Goal: Navigation & Orientation: Find specific page/section

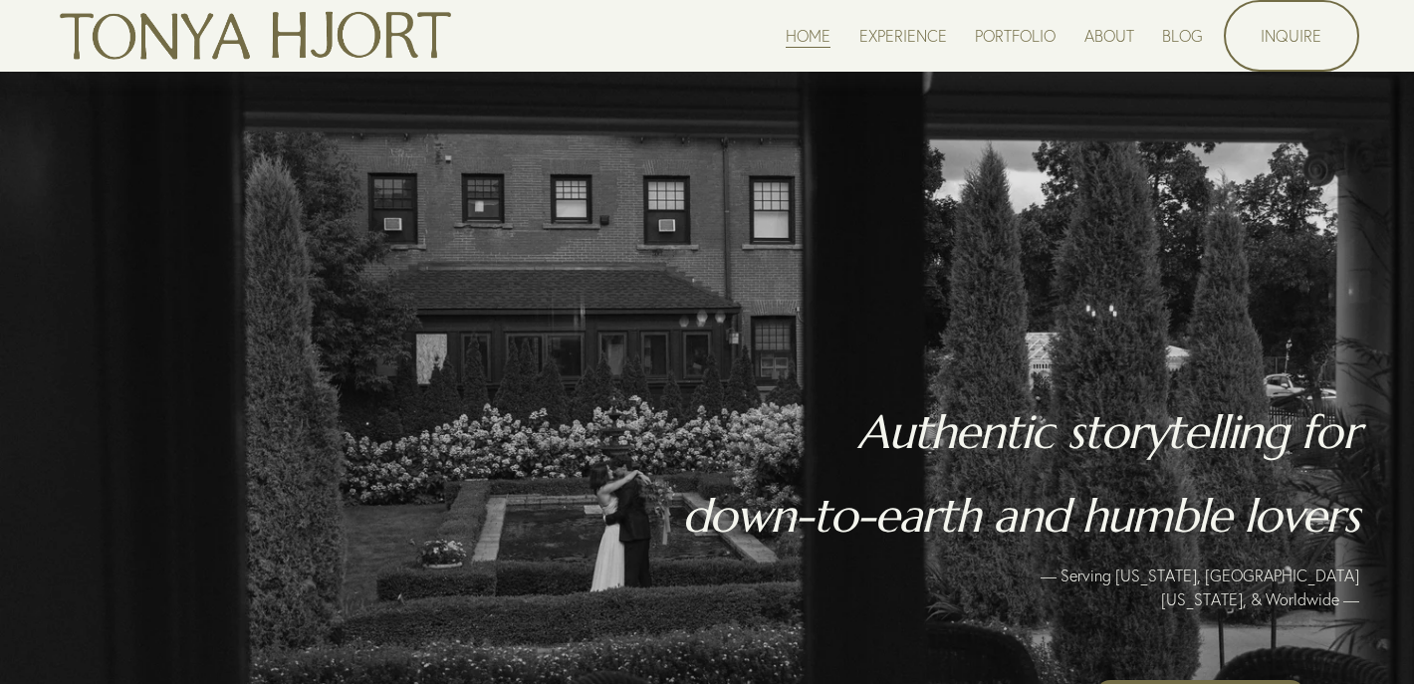
click at [892, 39] on link "EXPERIENCE" at bounding box center [903, 35] width 88 height 27
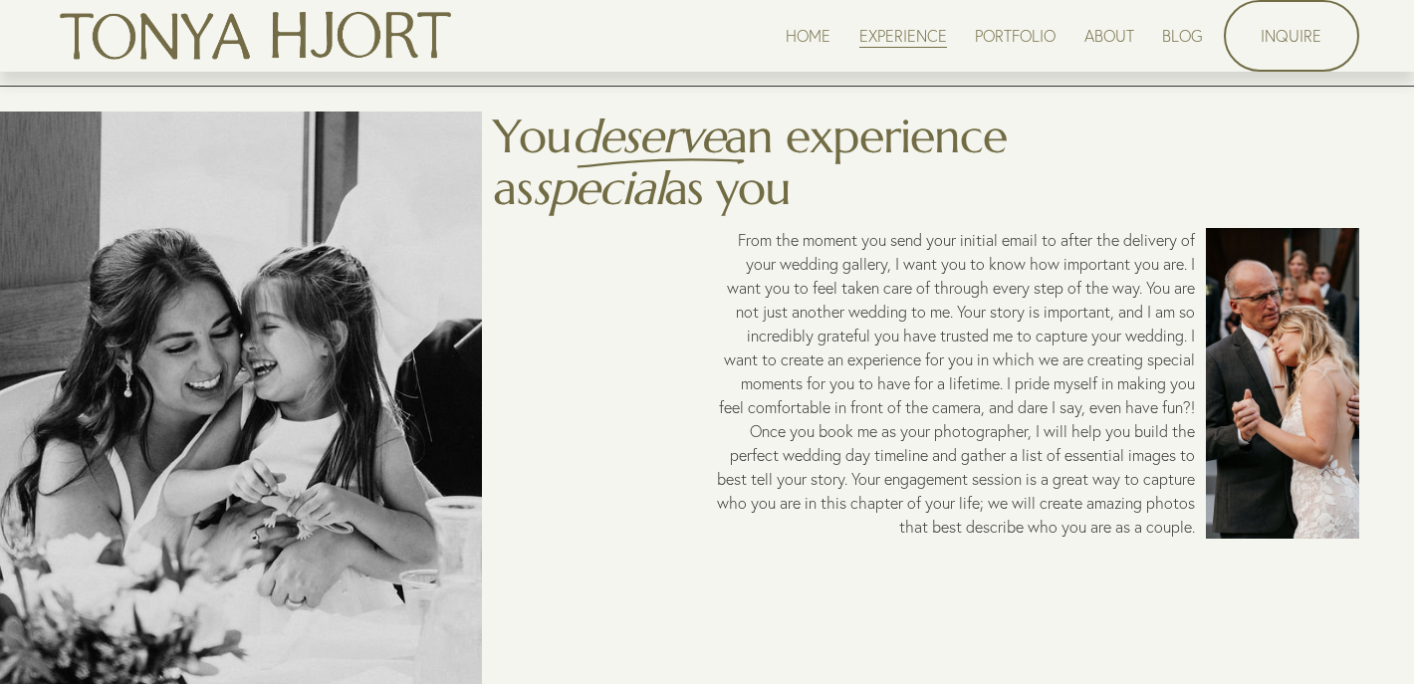
click at [989, 40] on link "PORTFOLIO" at bounding box center [1015, 35] width 81 height 27
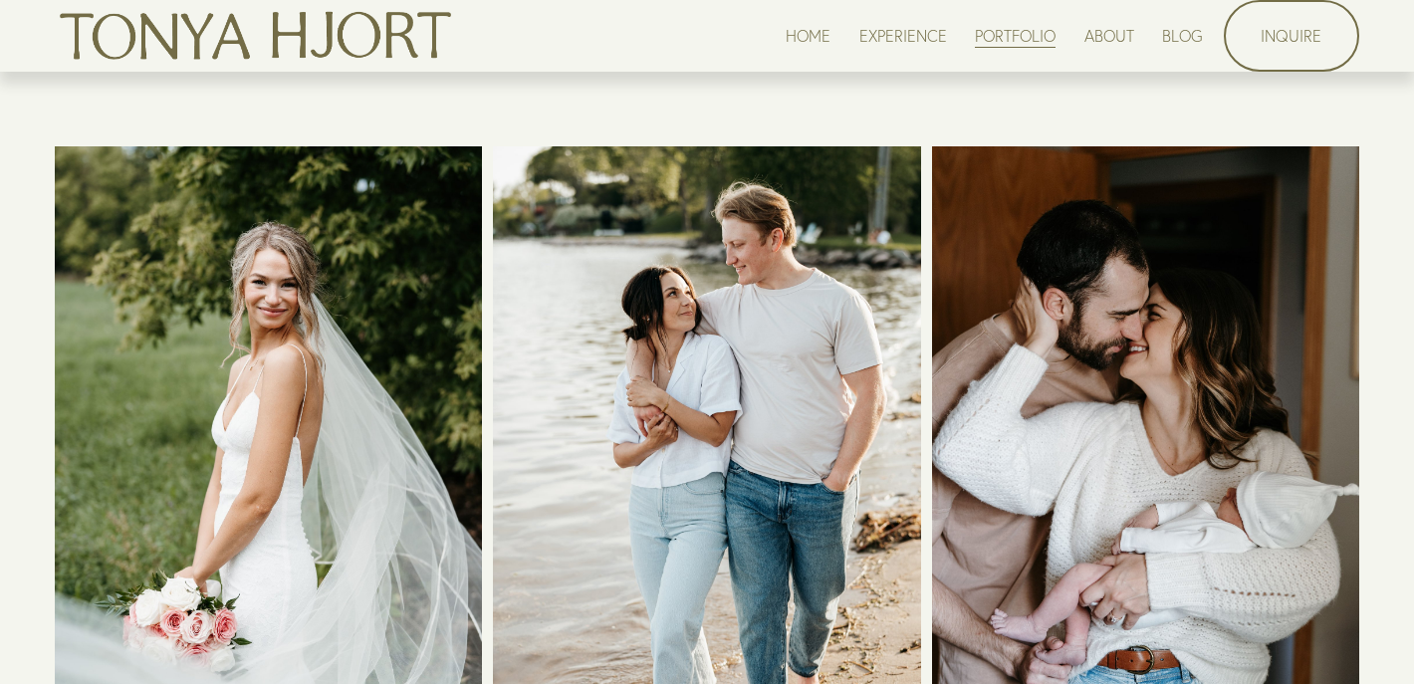
click at [1102, 41] on link "ABOUT" at bounding box center [1109, 35] width 50 height 27
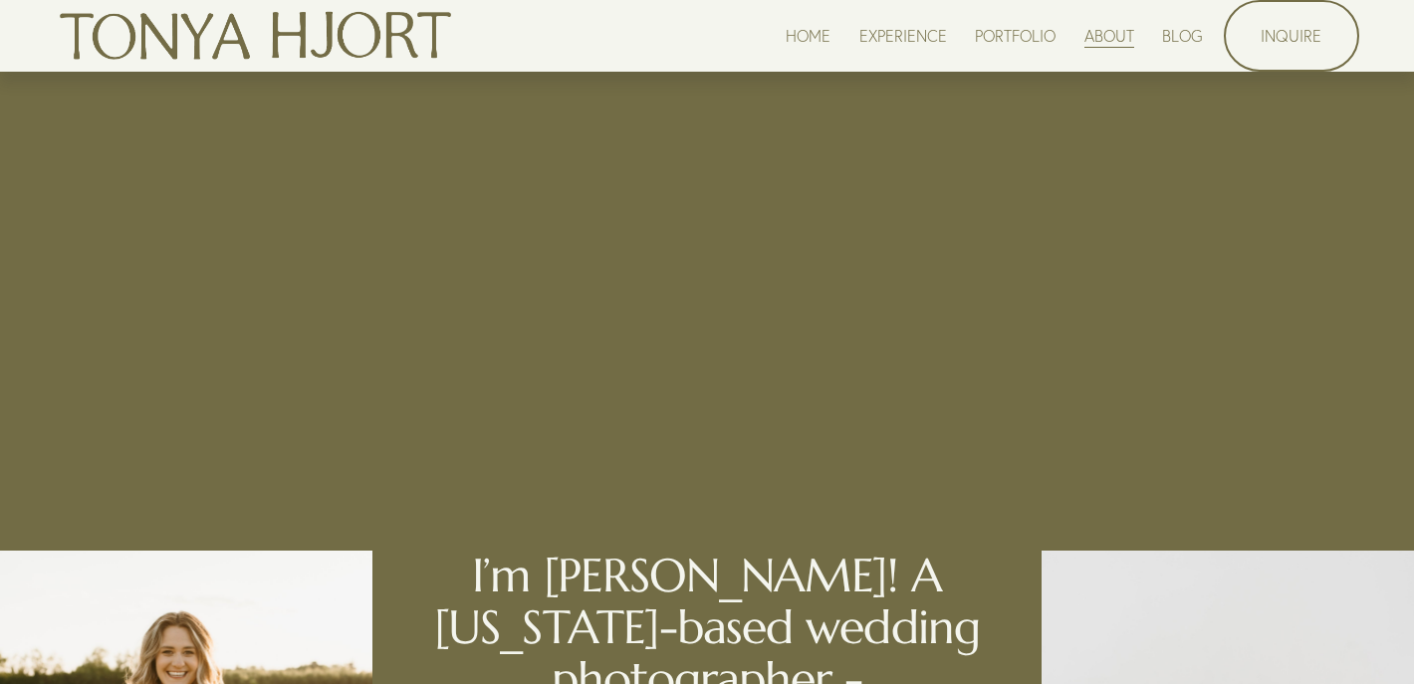
click at [1181, 40] on link "BLOG" at bounding box center [1182, 35] width 41 height 27
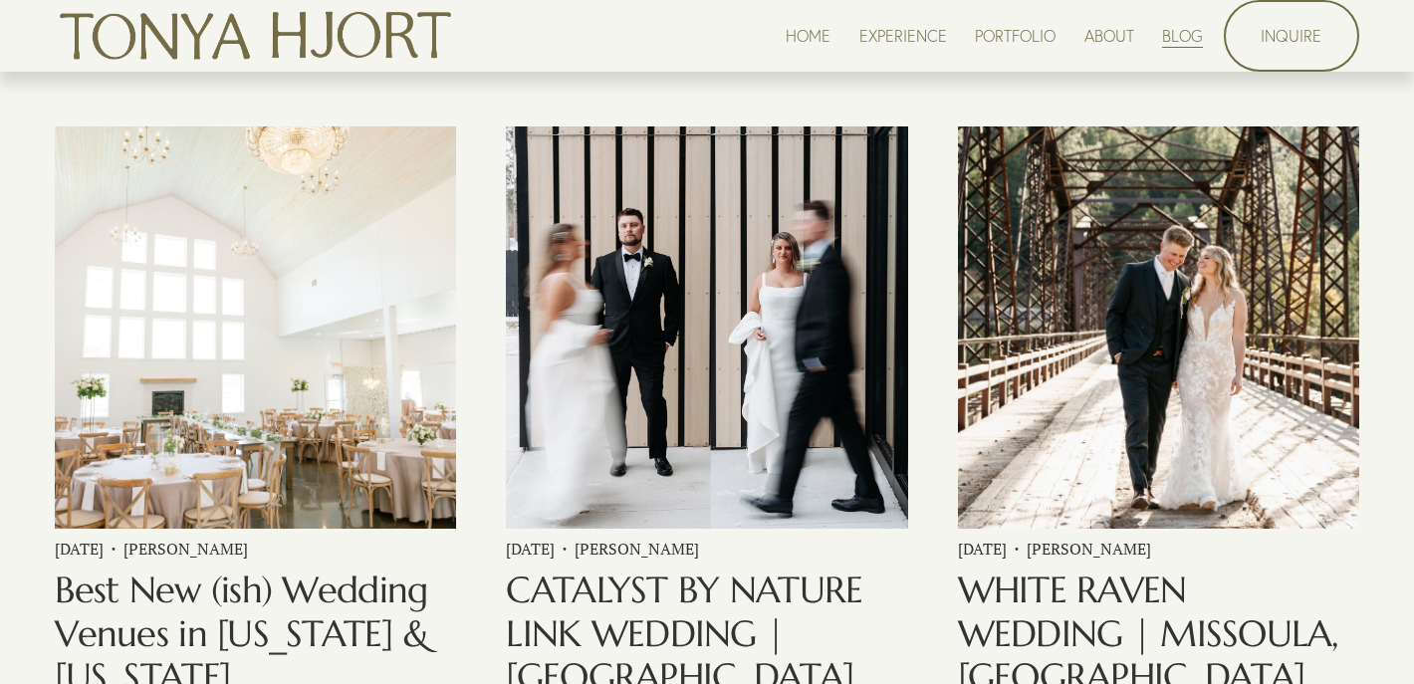
click at [810, 36] on link "HOME" at bounding box center [808, 35] width 45 height 27
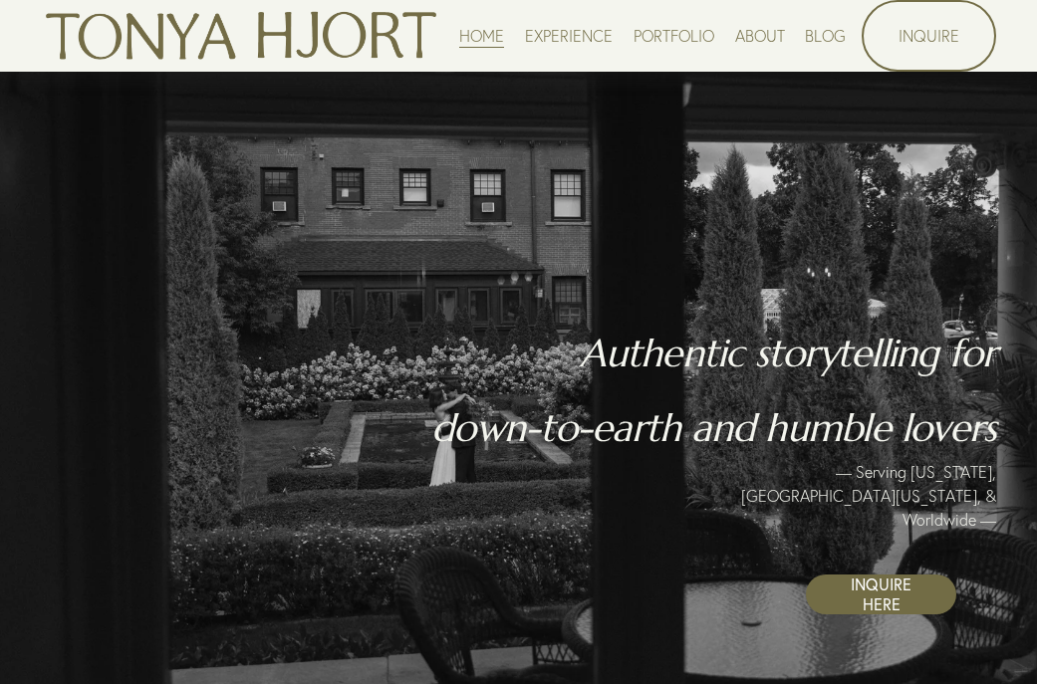
click at [472, 29] on link "HOME" at bounding box center [481, 35] width 45 height 27
click at [548, 34] on link "EXPERIENCE" at bounding box center [569, 35] width 88 height 27
click at [915, 41] on link "INQUIRE" at bounding box center [928, 36] width 134 height 72
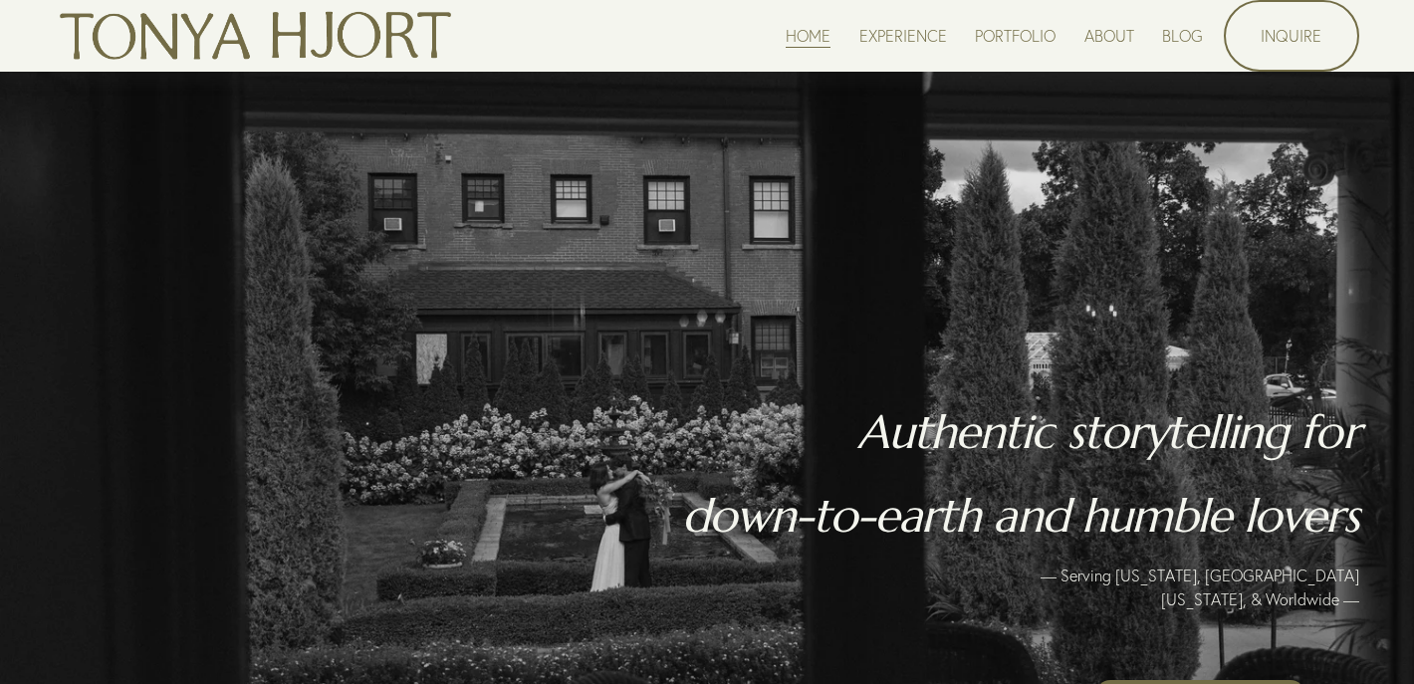
click at [890, 26] on link "EXPERIENCE" at bounding box center [903, 35] width 88 height 27
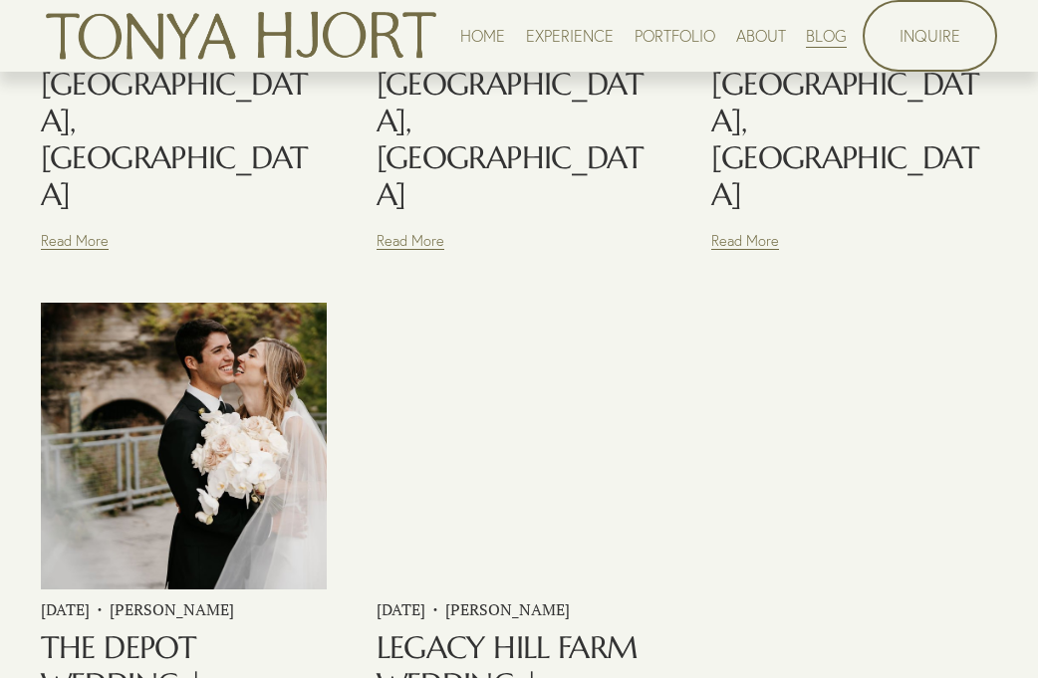
scroll to position [1885, 0]
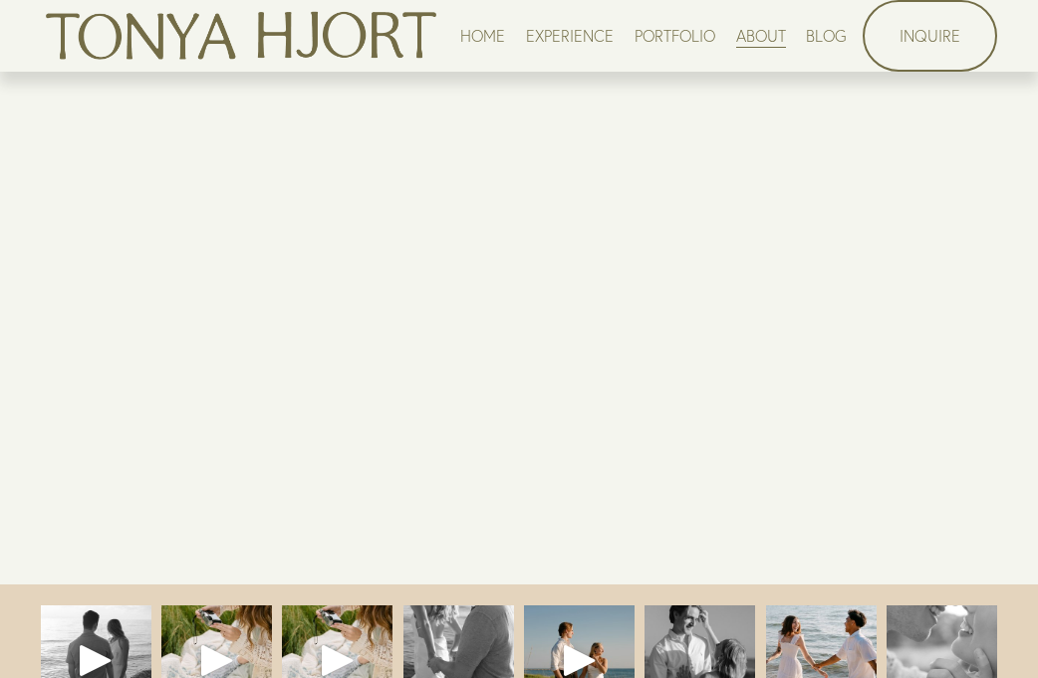
scroll to position [3823, 0]
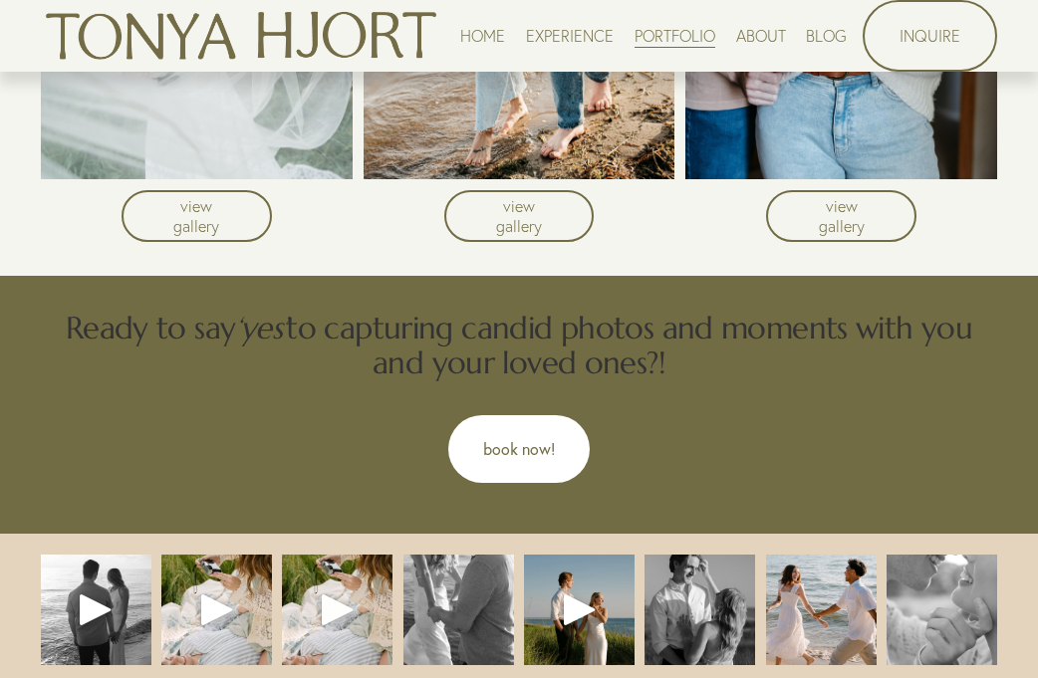
scroll to position [514, 0]
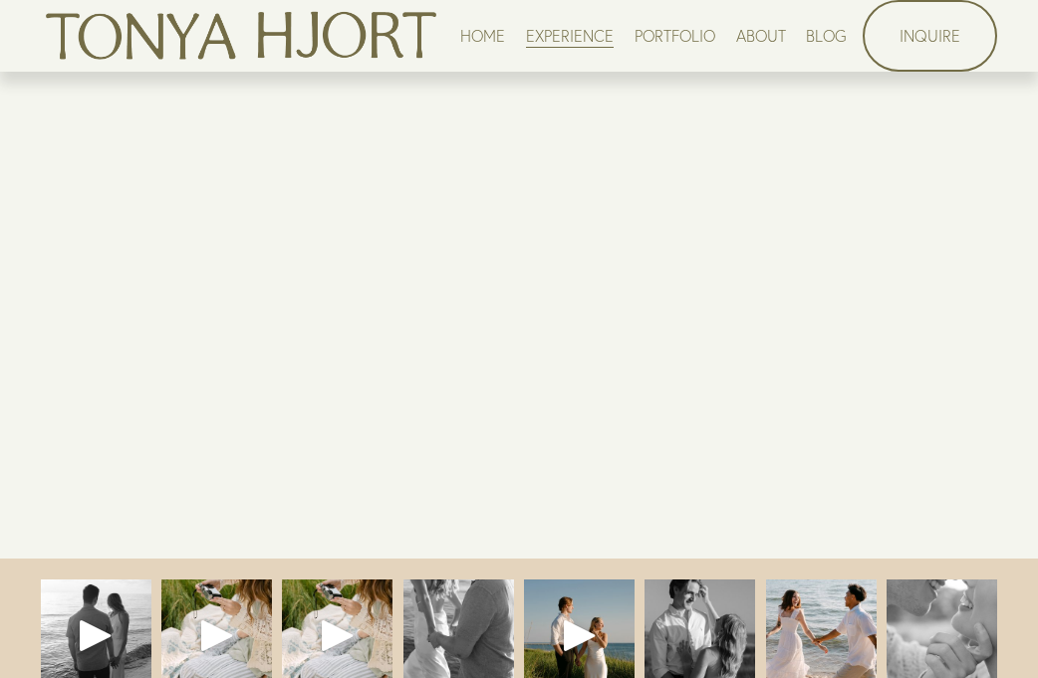
scroll to position [4797, 0]
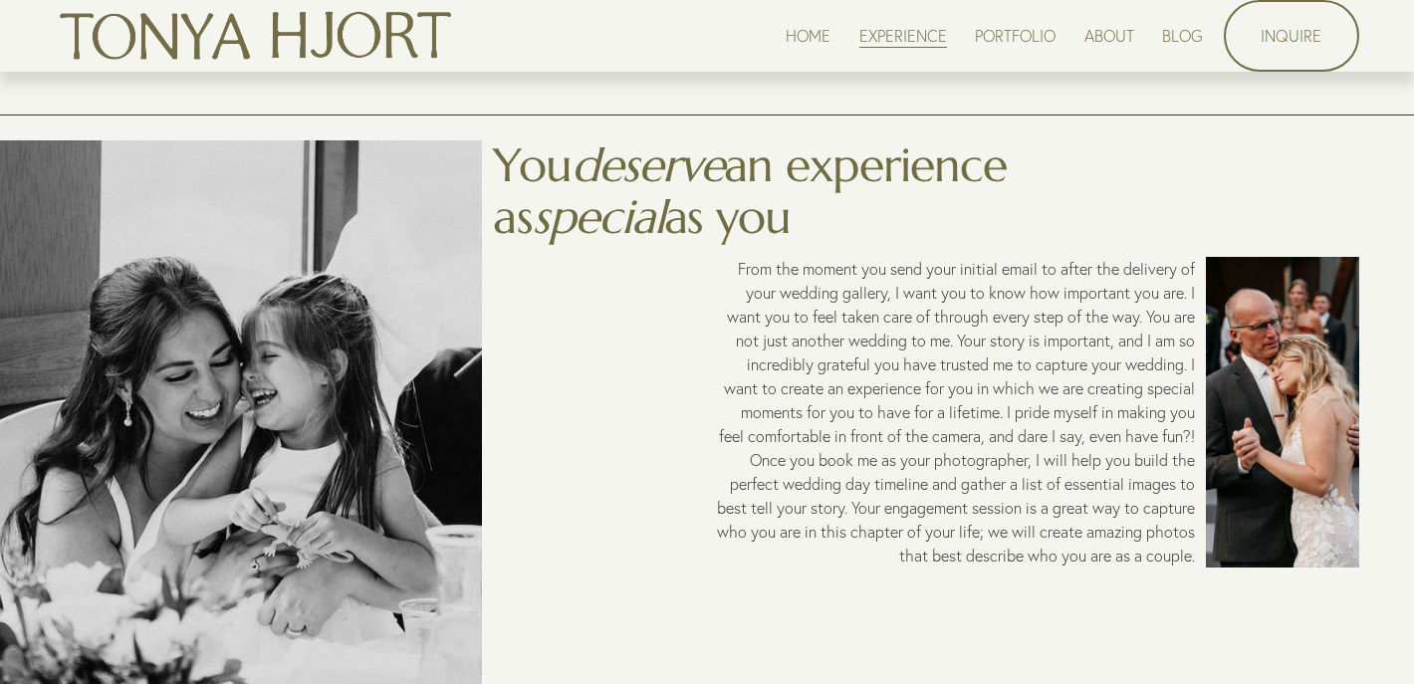
click at [800, 37] on link "HOME" at bounding box center [808, 35] width 45 height 27
